Goal: Information Seeking & Learning: Learn about a topic

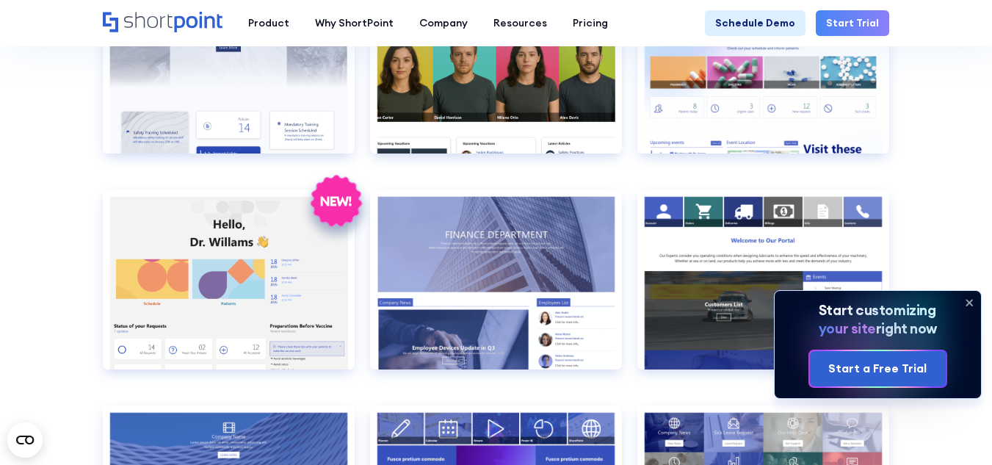
scroll to position [2277, 0]
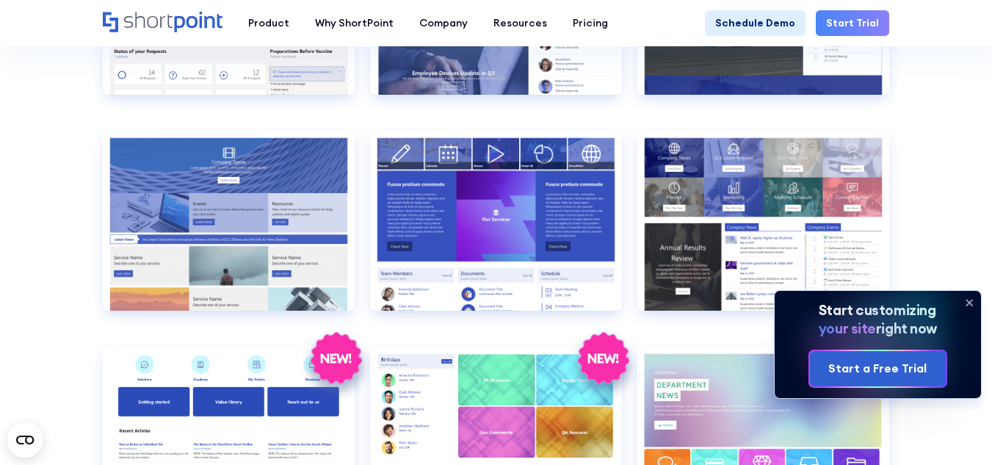
scroll to position [2424, 0]
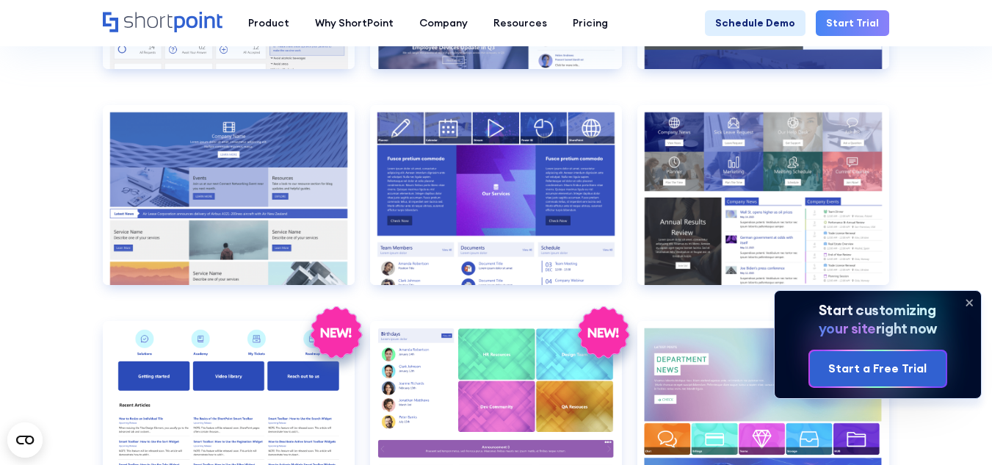
click at [968, 298] on icon at bounding box center [970, 303] width 24 height 24
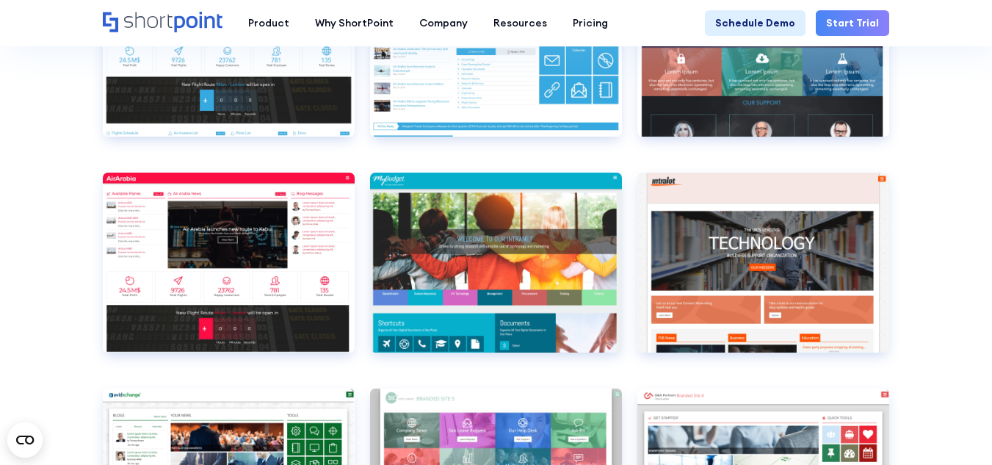
scroll to position [3967, 0]
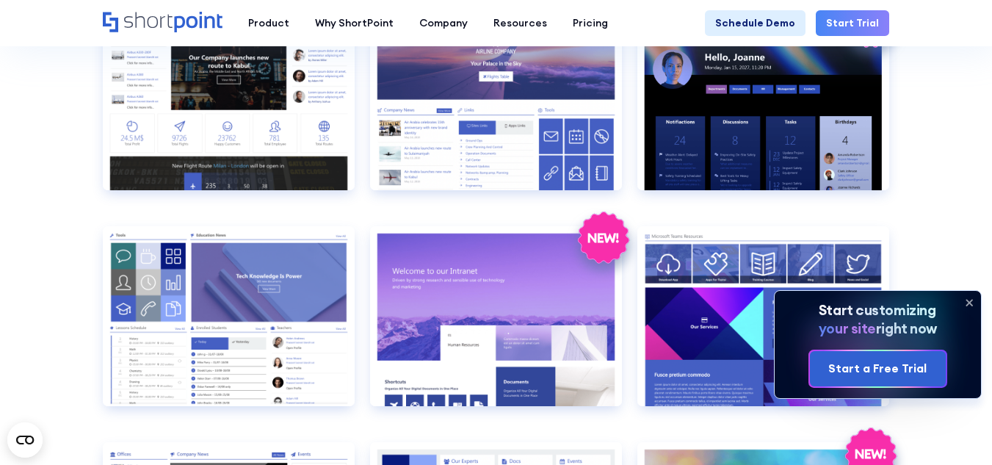
scroll to position [1249, 0]
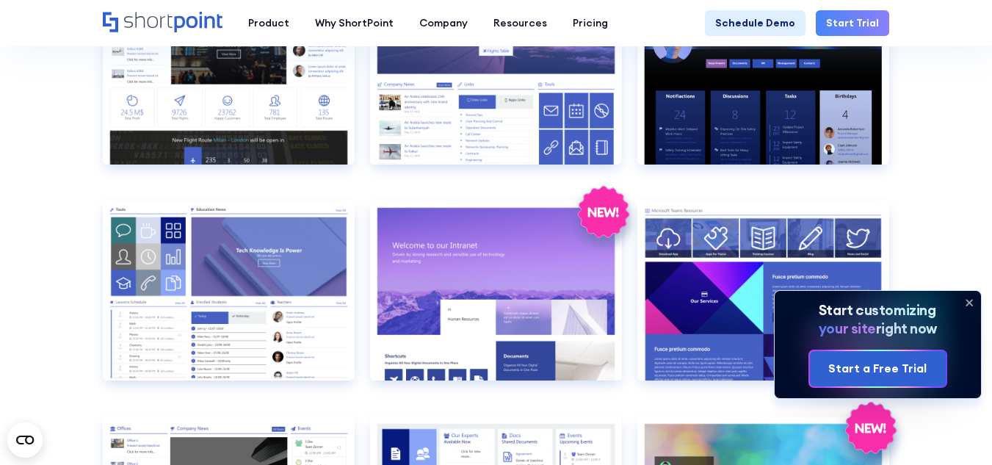
click at [970, 298] on icon at bounding box center [970, 303] width 24 height 24
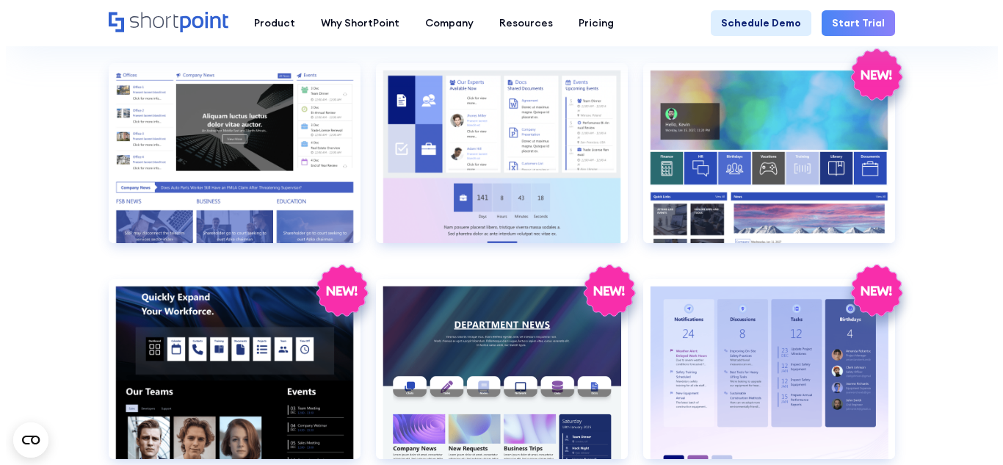
scroll to position [1543, 0]
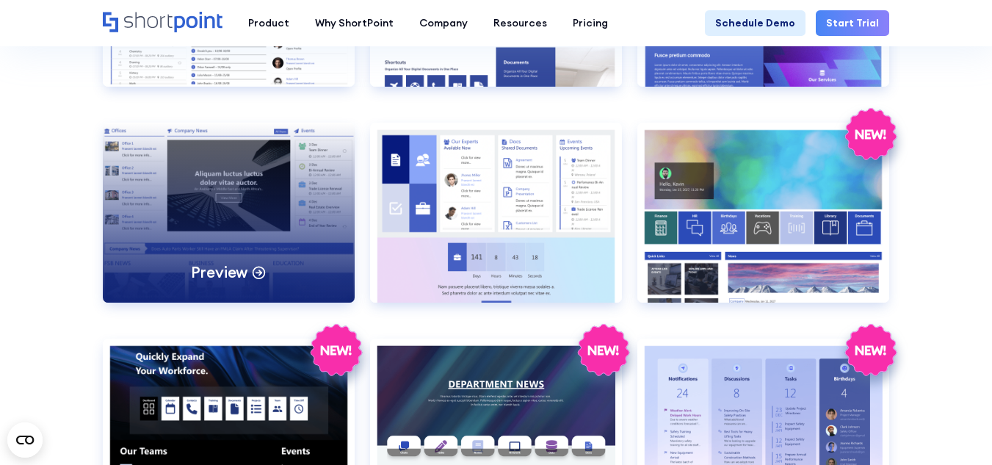
click at [192, 220] on div "Preview" at bounding box center [229, 213] width 252 height 180
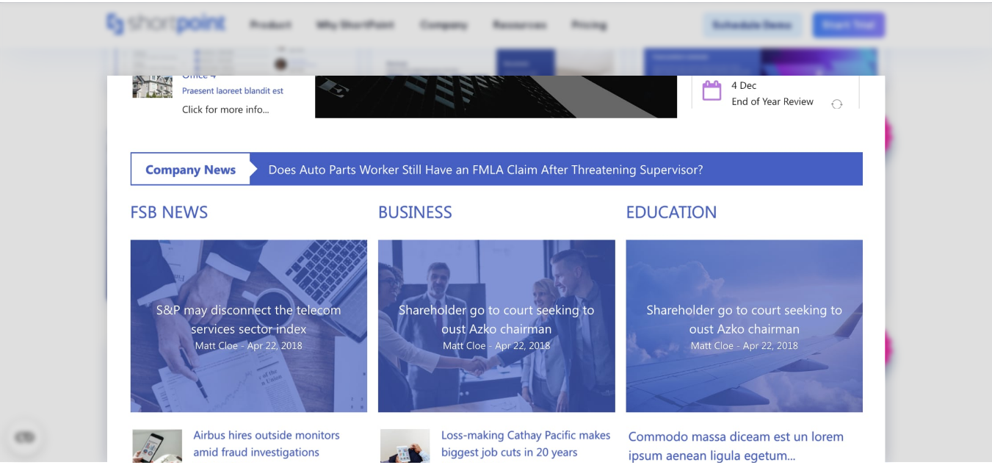
scroll to position [0, 0]
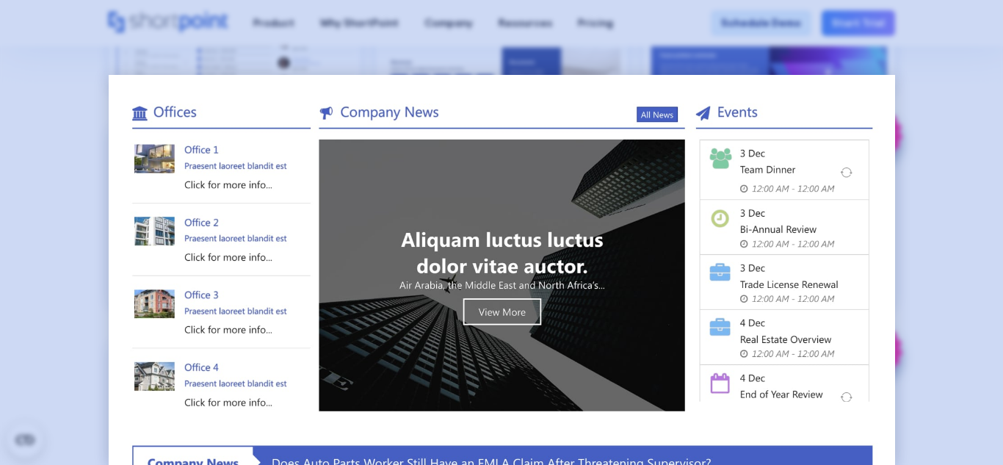
click at [985, 158] on div at bounding box center [501, 232] width 1003 height 465
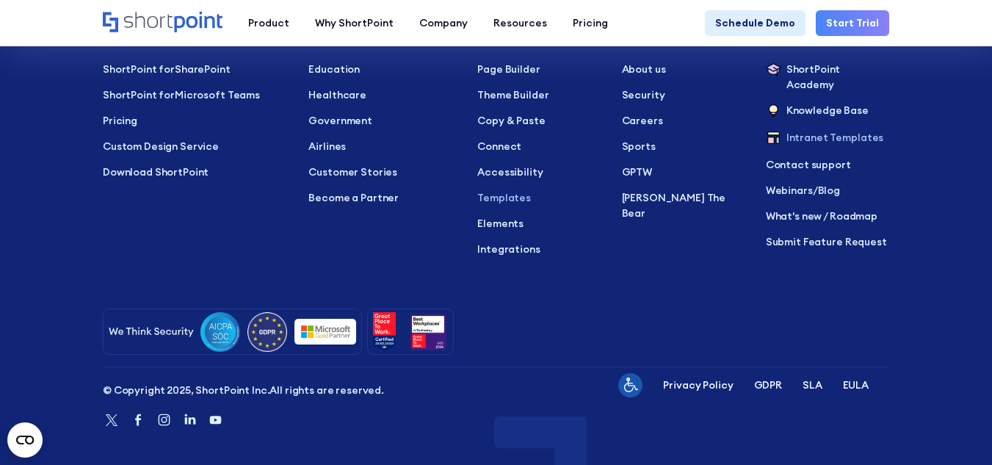
scroll to position [10468, 0]
